Goal: Task Accomplishment & Management: Complete application form

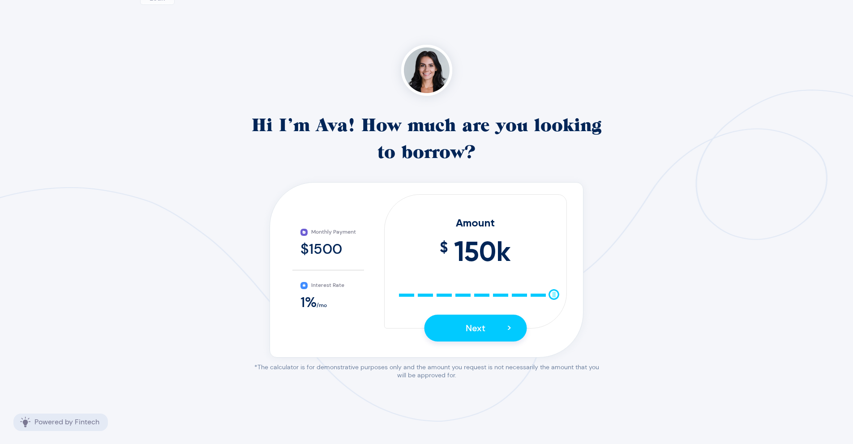
scroll to position [86, 0]
click at [508, 248] on span "150 k" at bounding box center [482, 251] width 57 height 41
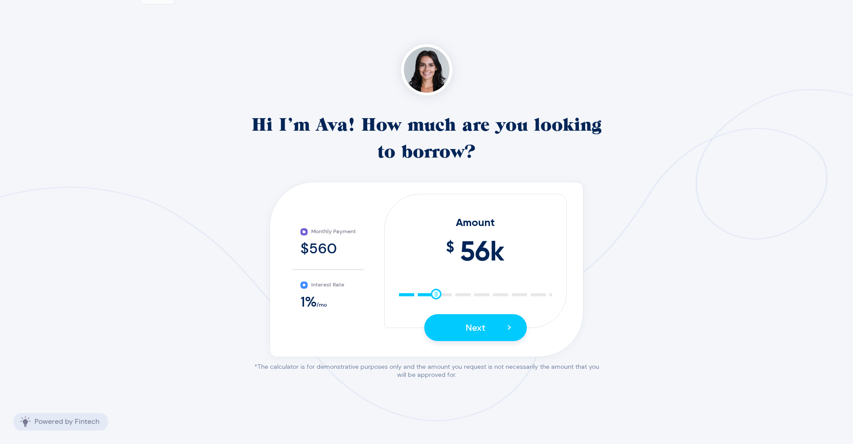
drag, startPoint x: 550, startPoint y: 292, endPoint x: 431, endPoint y: 290, distance: 118.3
click at [431, 290] on div "Amount $ 56 k 10 25 40 55 70 85 100 115 130 145 150 Next >" at bounding box center [475, 261] width 183 height 134
drag, startPoint x: 436, startPoint y: 294, endPoint x: 453, endPoint y: 296, distance: 17.5
click at [453, 296] on div at bounding box center [453, 294] width 11 height 11
click at [490, 322] on button "Next >" at bounding box center [475, 327] width 103 height 27
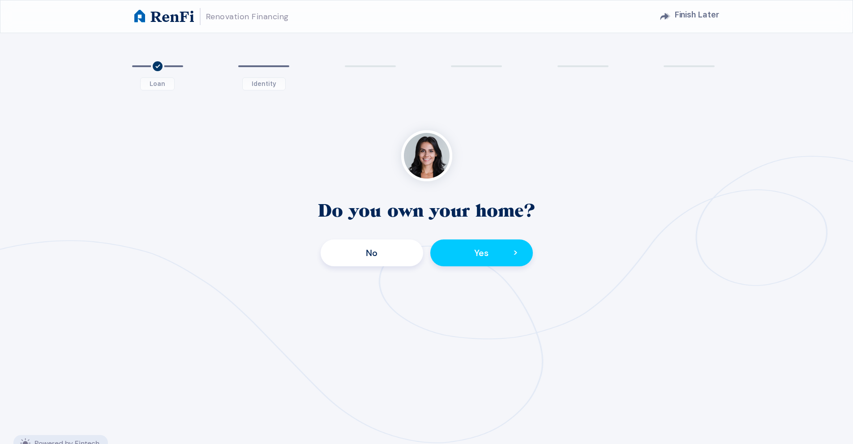
scroll to position [86, 0]
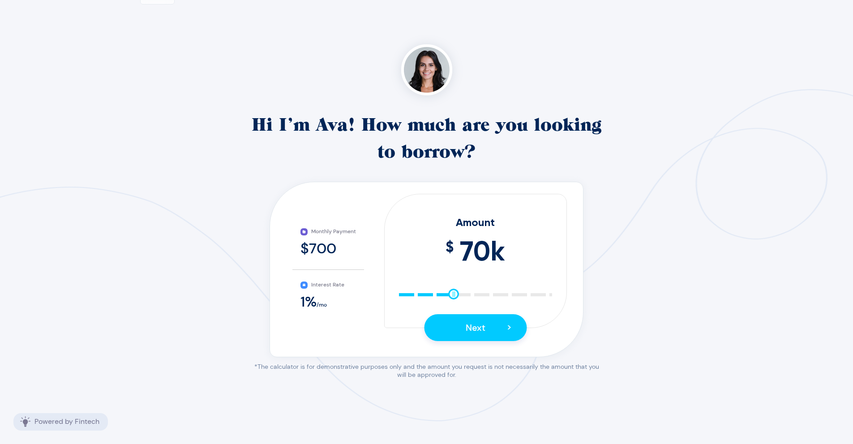
click at [453, 296] on div at bounding box center [453, 294] width 11 height 11
click at [496, 326] on button "Next >" at bounding box center [475, 327] width 103 height 27
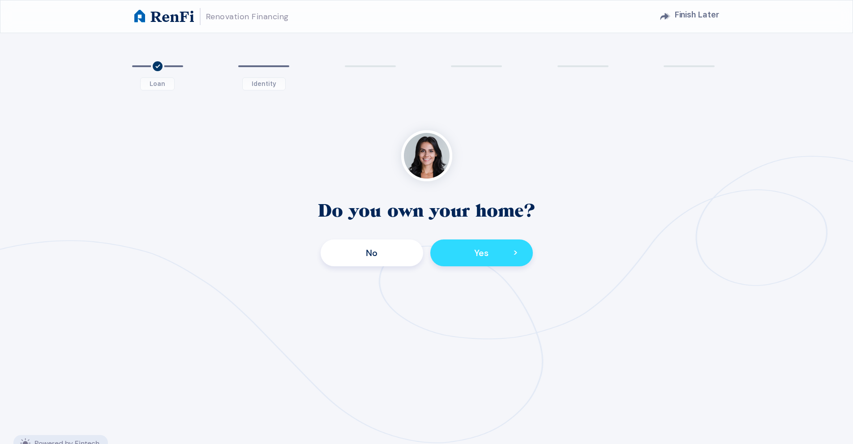
click at [484, 261] on button "Yes >" at bounding box center [482, 253] width 103 height 27
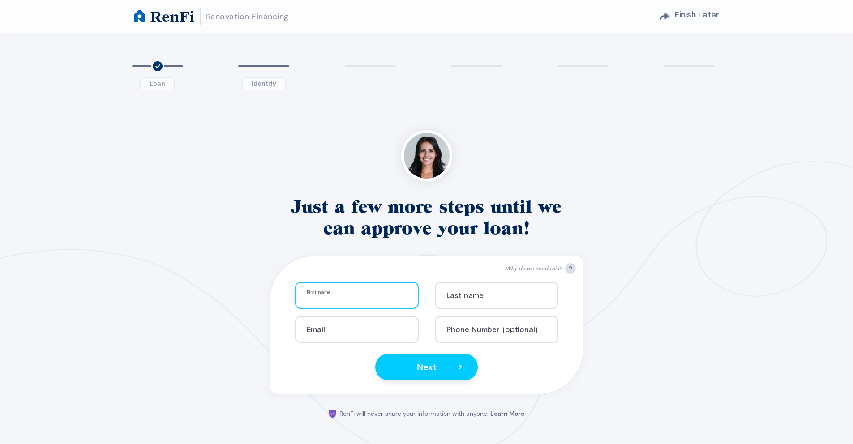
click at [398, 291] on div "First name Info" at bounding box center [357, 295] width 124 height 27
type input "[PERSON_NAME]"
type input "Sur"
type input "[EMAIL_ADDRESS][DOMAIN_NAME]"
type input "6"
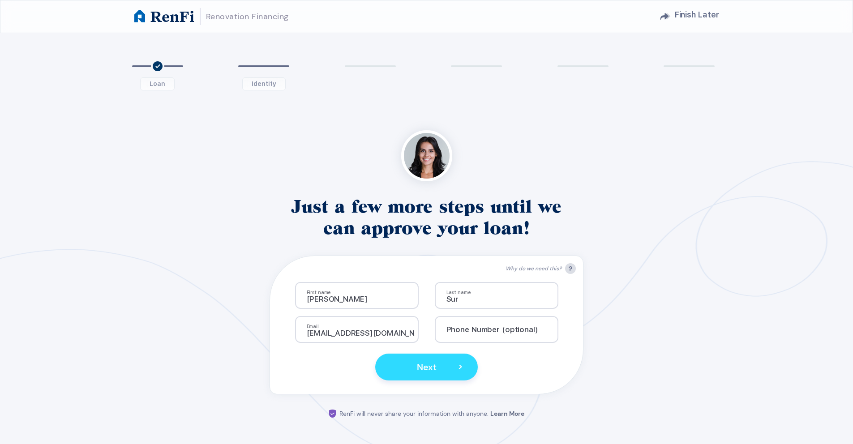
click at [425, 357] on button "Next >" at bounding box center [426, 367] width 103 height 27
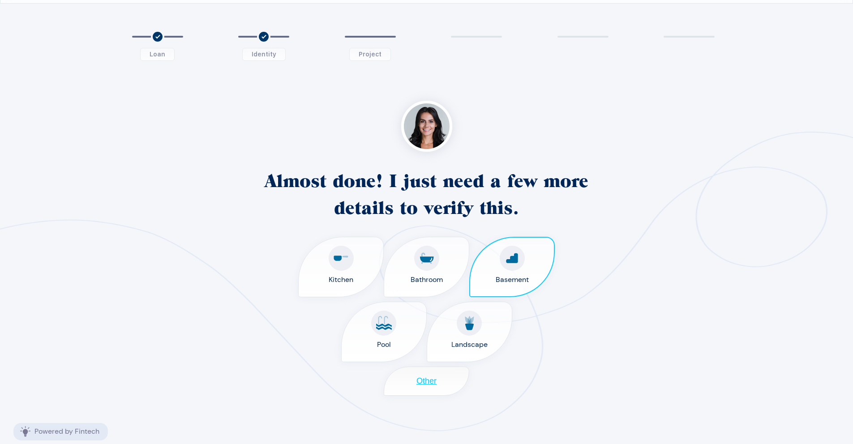
scroll to position [39, 0]
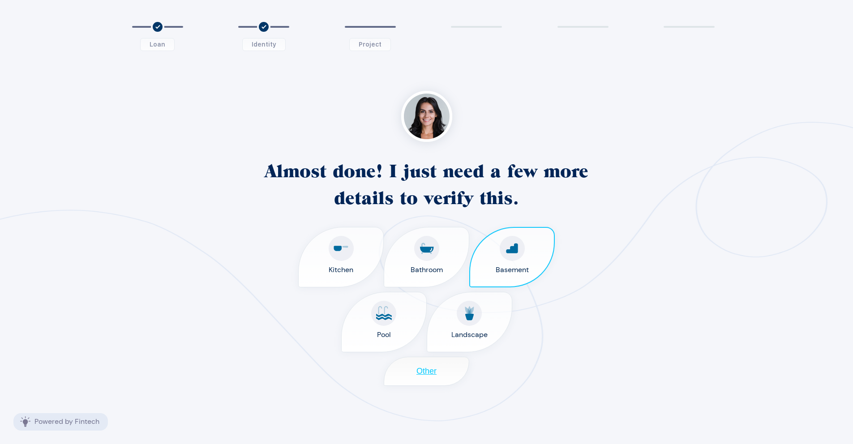
click at [524, 270] on label "Basement" at bounding box center [512, 270] width 33 height 11
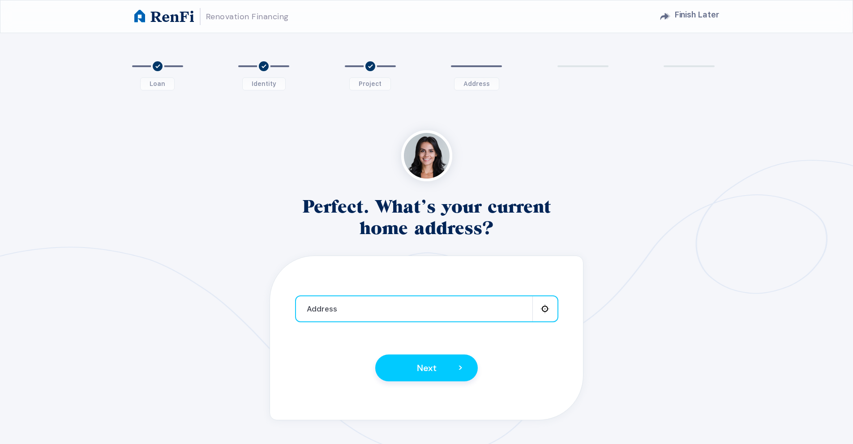
click at [432, 319] on div "Address Info Position" at bounding box center [426, 309] width 263 height 27
click at [439, 310] on input at bounding box center [427, 313] width 240 height 8
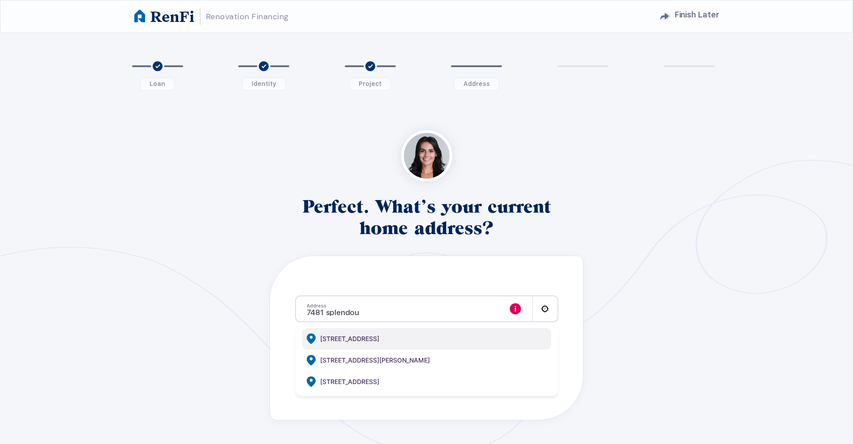
click at [379, 336] on span "[STREET_ADDRESS]" at bounding box center [349, 339] width 59 height 11
type input "[STREET_ADDRESS]"
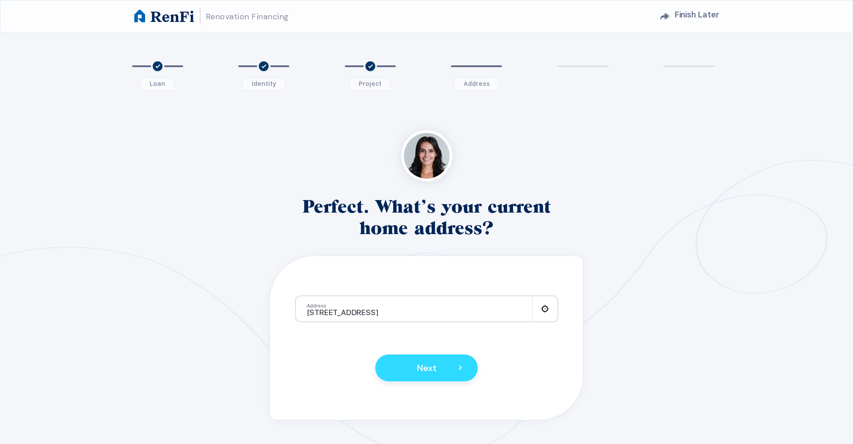
click at [428, 363] on span "Next" at bounding box center [427, 368] width 20 height 12
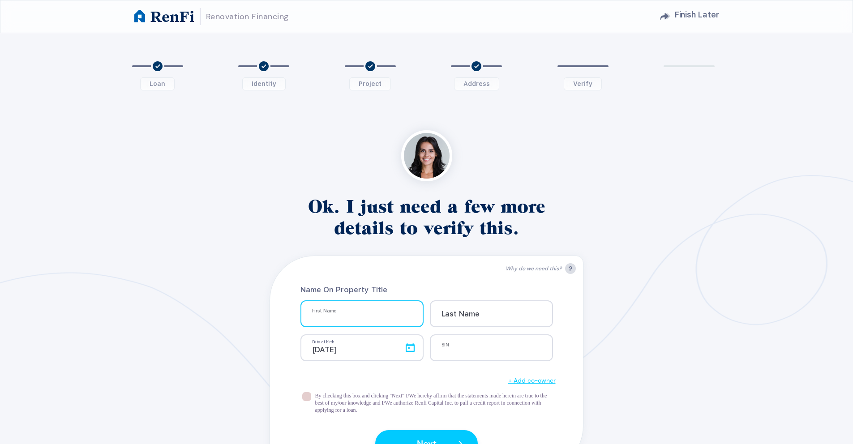
click at [361, 310] on div "First Name Info" at bounding box center [362, 314] width 123 height 27
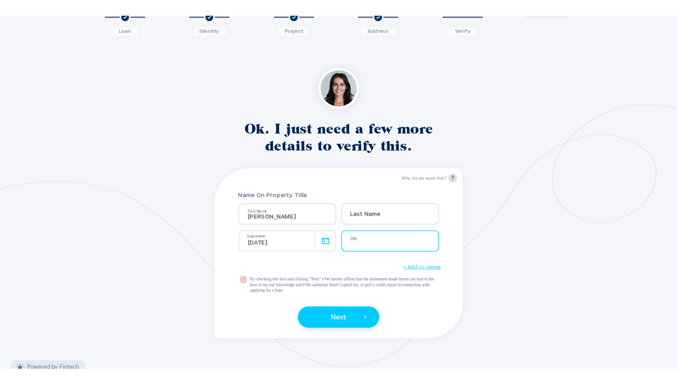
scroll to position [85, 0]
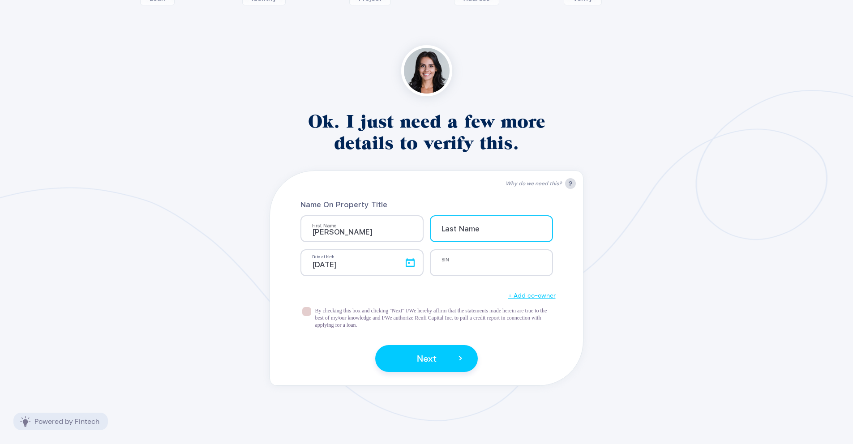
type input "[PERSON_NAME]"
click at [473, 230] on input at bounding box center [496, 232] width 108 height 8
type input "Sur"
click at [406, 265] on div "[DATE]" at bounding box center [362, 263] width 123 height 27
click at [413, 251] on div "[DATE]" at bounding box center [362, 263] width 123 height 27
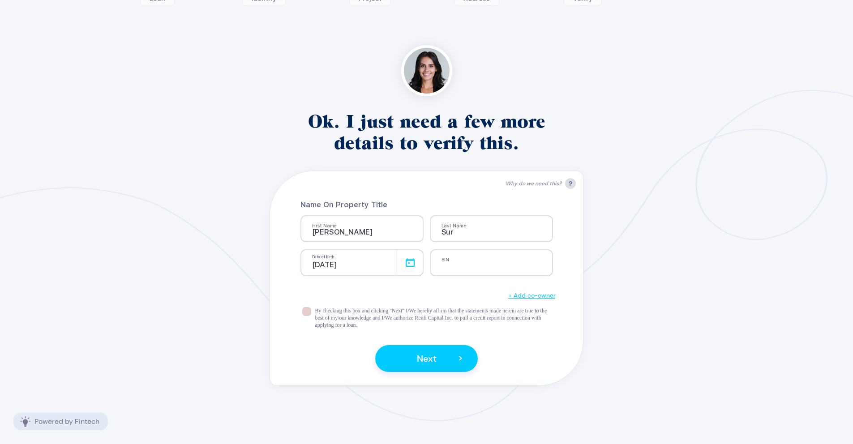
click at [407, 263] on div "[DATE]" at bounding box center [362, 263] width 123 height 27
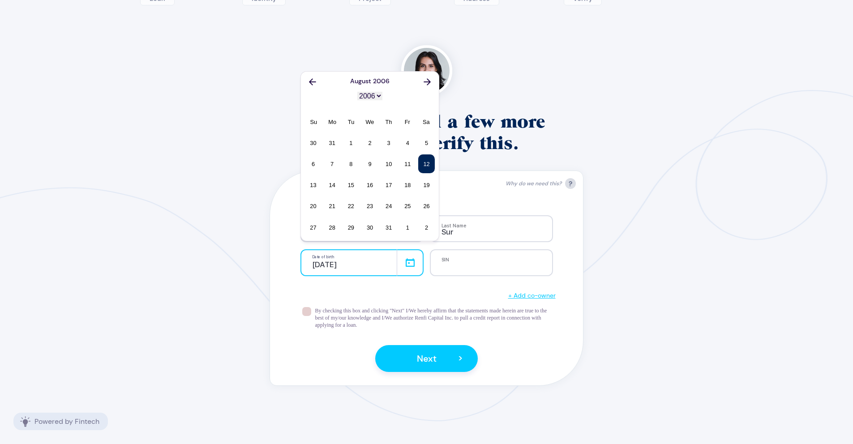
click at [379, 267] on input "[DATE]" at bounding box center [362, 263] width 123 height 27
click at [380, 97] on select "1900 1901 1902 1903 1904 1905 1906 1907 1908 1909 1910 1911 1912 1913 1914 1915…" at bounding box center [369, 96] width 25 height 9
select select "1962"
click at [314, 81] on icon "Icon" at bounding box center [312, 81] width 7 height 7
click at [433, 82] on button "Icon" at bounding box center [427, 81] width 13 height 12
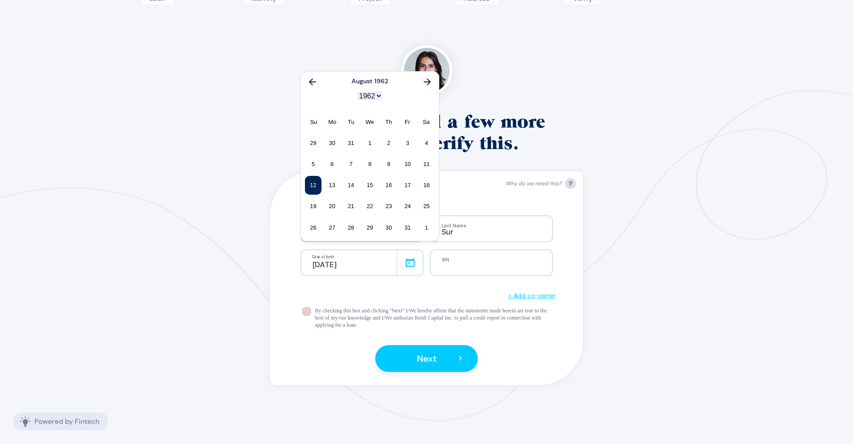
click at [433, 82] on button "Icon" at bounding box center [427, 81] width 13 height 12
click at [420, 142] on div "6" at bounding box center [426, 142] width 17 height 19
type input "[DATE]"
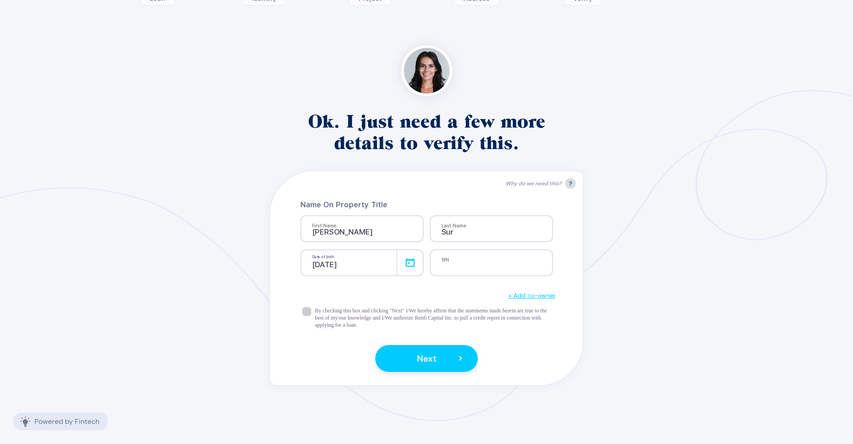
click at [309, 312] on span at bounding box center [306, 311] width 9 height 9
click at [311, 307] on input "checkbox" at bounding box center [311, 307] width 0 height 0
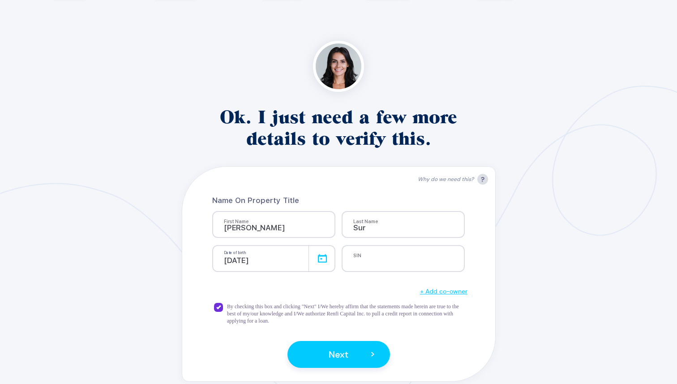
scroll to position [90, 0]
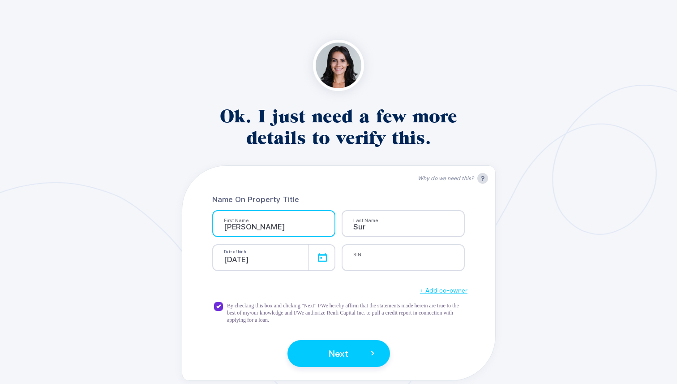
click at [311, 227] on input "[PERSON_NAME]" at bounding box center [278, 227] width 108 height 8
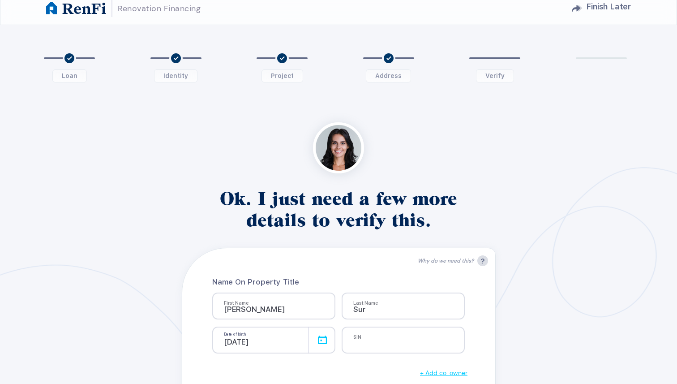
scroll to position [0, 0]
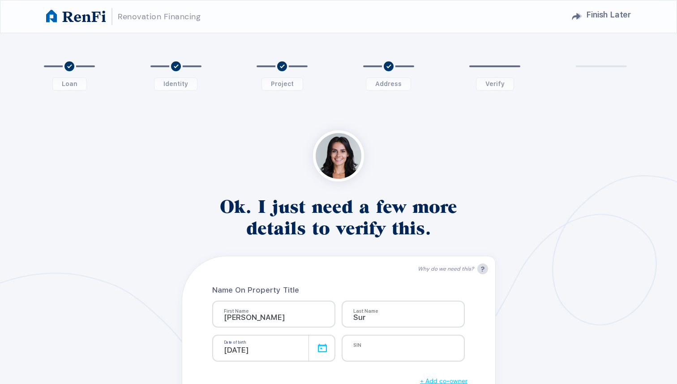
type input "[PERSON_NAME]"
click at [390, 71] on icon "4" at bounding box center [388, 66] width 13 height 13
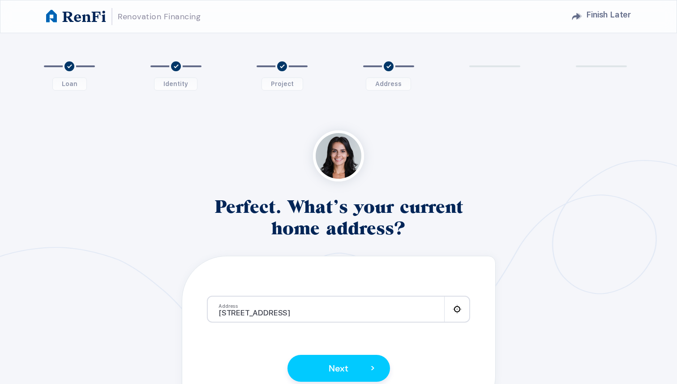
click at [277, 66] on icon "3" at bounding box center [282, 66] width 13 height 13
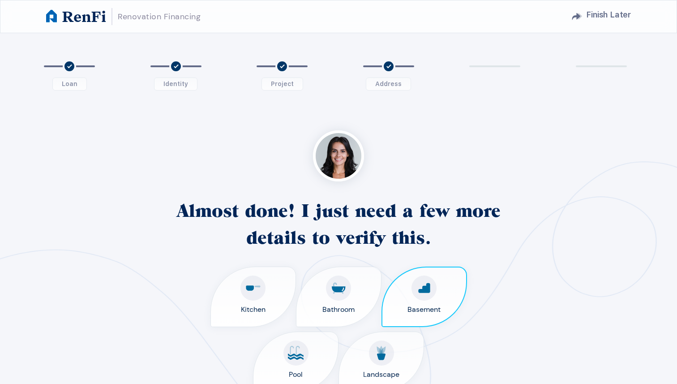
scroll to position [18, 0]
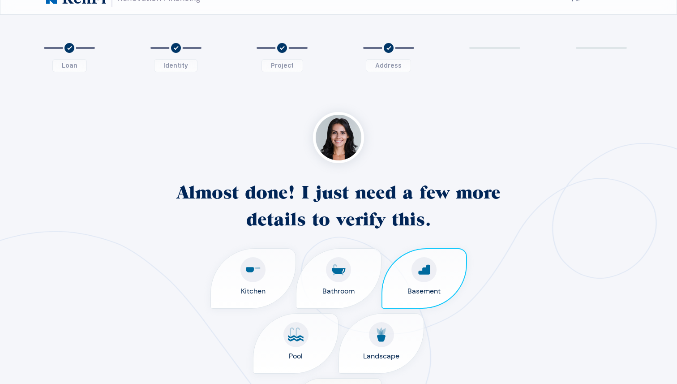
click at [170, 53] on span "2" at bounding box center [176, 48] width 60 height 22
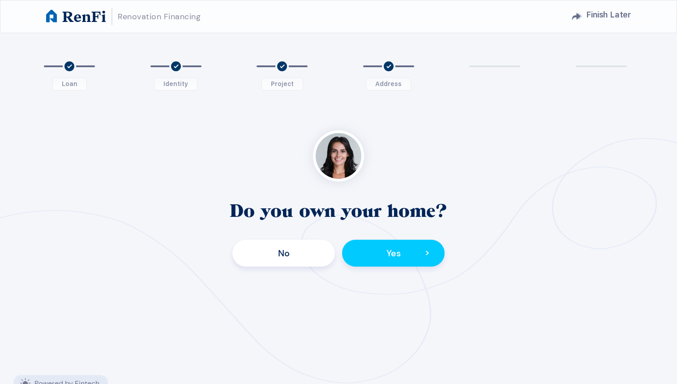
click at [66, 68] on icon "1" at bounding box center [69, 66] width 13 height 13
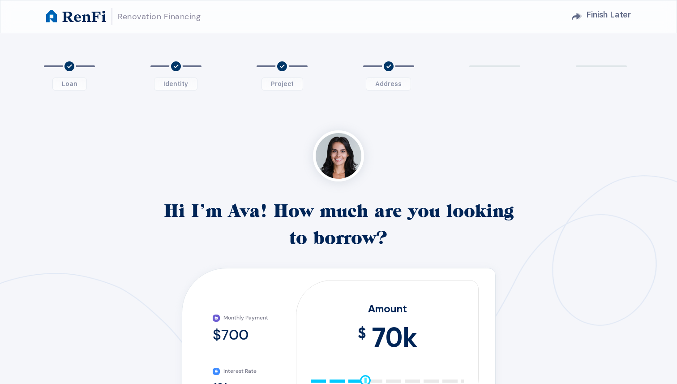
click at [177, 68] on icon "2" at bounding box center [175, 66] width 13 height 13
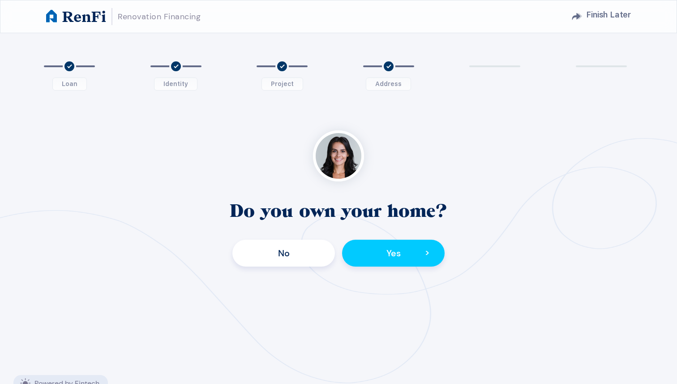
click at [292, 76] on span "3" at bounding box center [282, 66] width 60 height 22
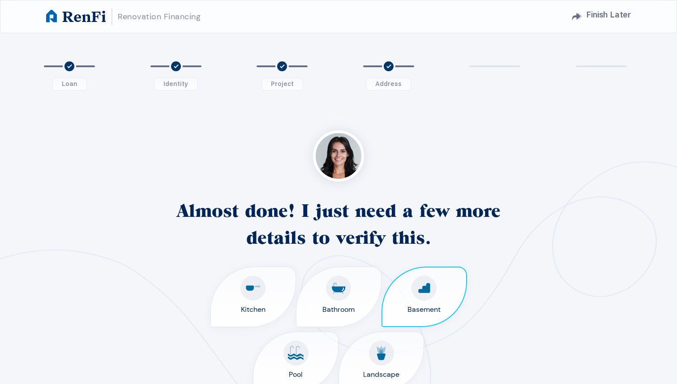
click at [393, 66] on icon "4" at bounding box center [388, 66] width 13 height 13
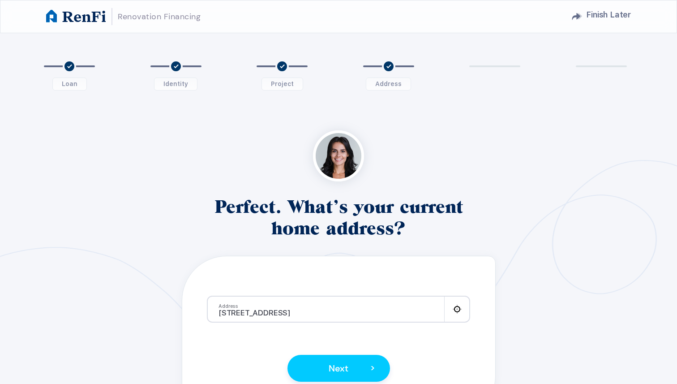
click at [493, 66] on span "5" at bounding box center [495, 66] width 60 height 22
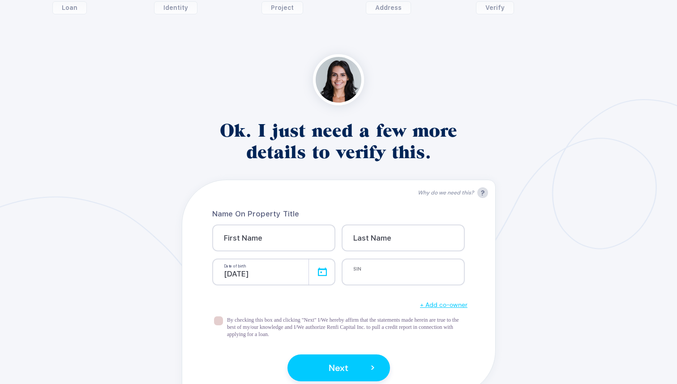
scroll to position [88, 0]
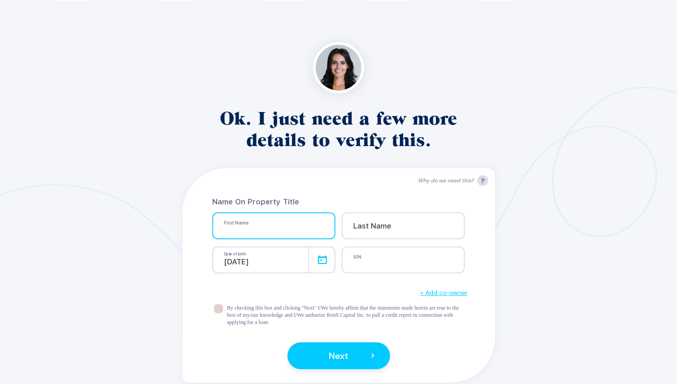
click at [271, 228] on input at bounding box center [278, 229] width 108 height 8
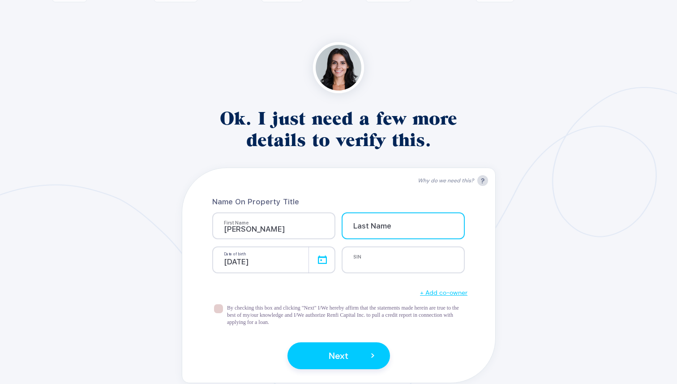
type input "[PERSON_NAME]"
click at [398, 227] on input at bounding box center [407, 229] width 108 height 8
type input "Sur"
click at [325, 260] on div "[DATE]" at bounding box center [273, 259] width 123 height 27
click at [319, 263] on div "[DATE]" at bounding box center [273, 259] width 123 height 27
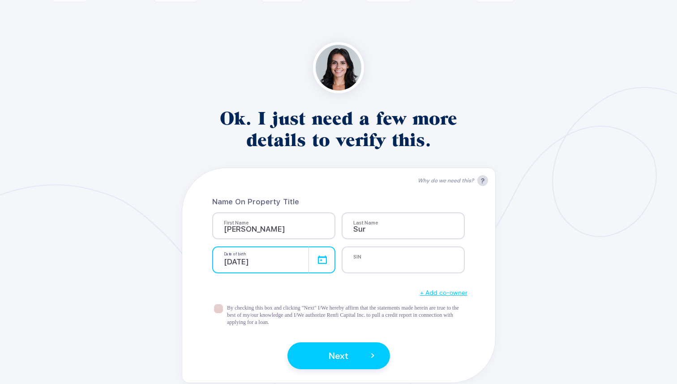
click at [250, 267] on input "[DATE]" at bounding box center [273, 259] width 123 height 27
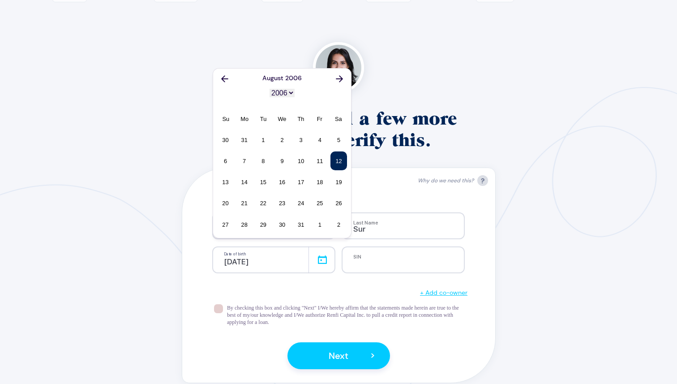
click at [291, 95] on select "1900 1901 1902 1903 1904 1905 1906 1907 1908 1909 1910 1911 1912 1913 1914 1915…" at bounding box center [282, 93] width 25 height 9
select select "1962"
click at [228, 78] on use "button" at bounding box center [224, 78] width 7 height 7
click at [336, 135] on div "6" at bounding box center [339, 139] width 17 height 19
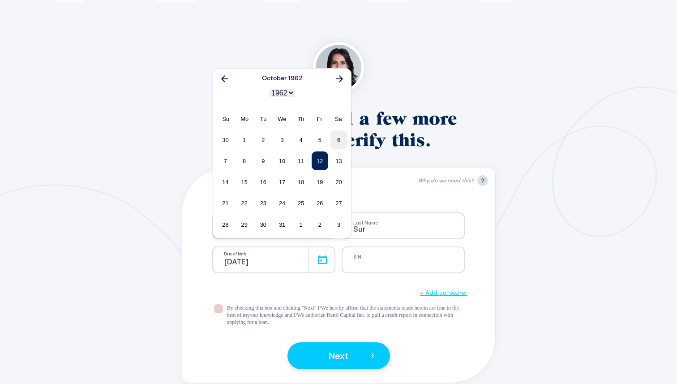
type input "[DATE]"
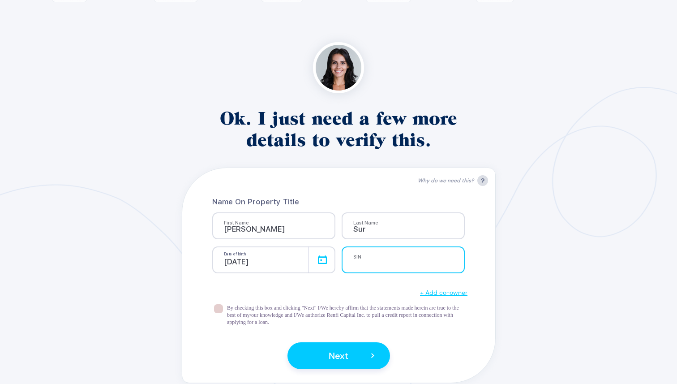
click at [383, 262] on input at bounding box center [407, 263] width 108 height 8
type input "570897462"
click at [220, 308] on span at bounding box center [218, 308] width 9 height 9
click at [223, 304] on input "checkbox" at bounding box center [223, 304] width 0 height 0
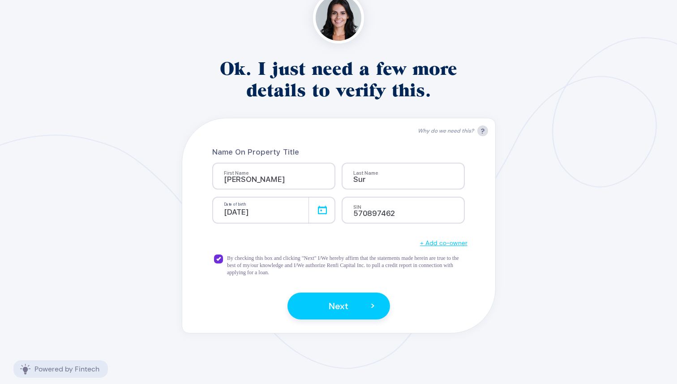
scroll to position [142, 0]
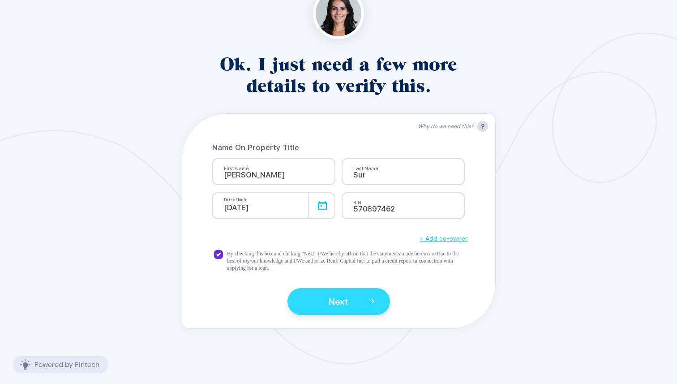
click at [357, 302] on button "Next >" at bounding box center [339, 301] width 103 height 27
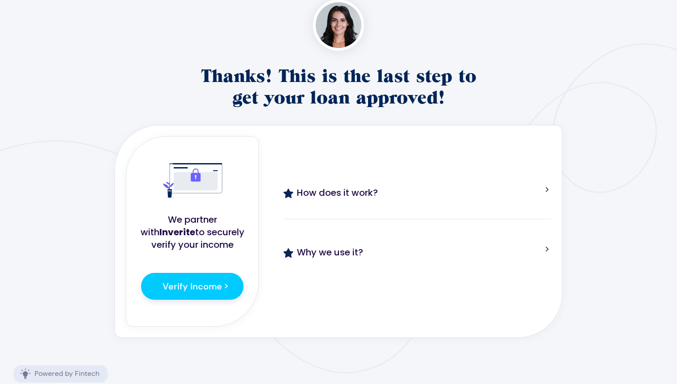
scroll to position [143, 0]
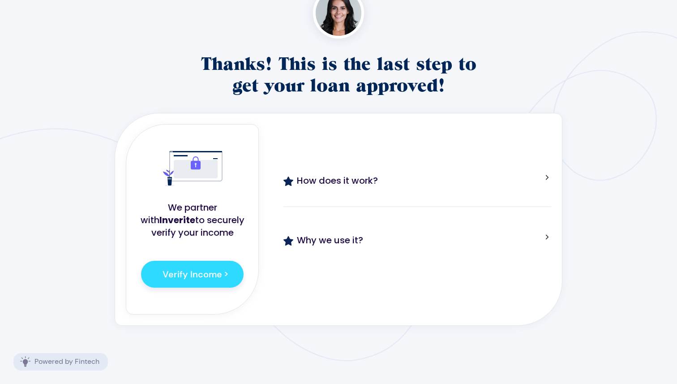
click at [207, 278] on span "Verify Income" at bounding box center [193, 274] width 60 height 12
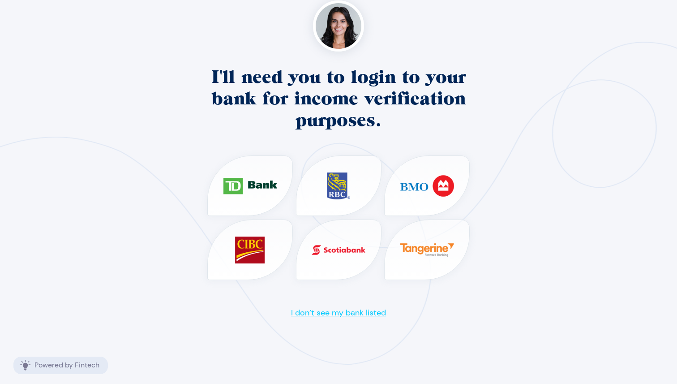
scroll to position [133, 0]
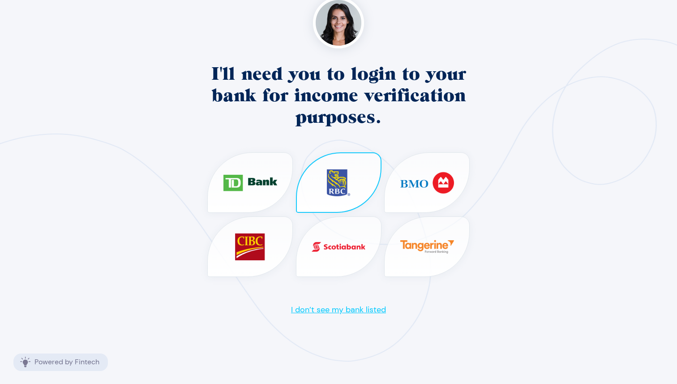
click at [335, 180] on image at bounding box center [338, 182] width 23 height 27
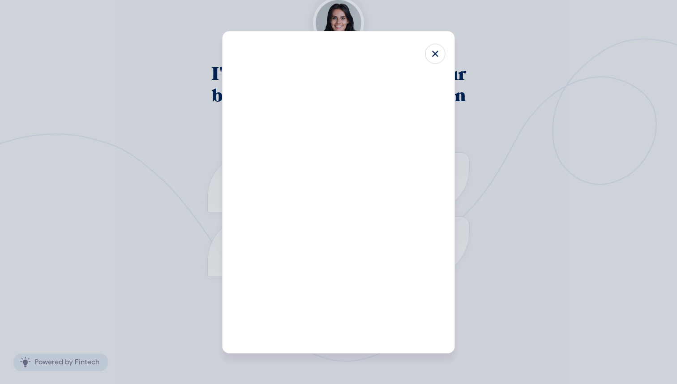
click at [435, 52] on icon at bounding box center [435, 53] width 21 height 21
